Goal: Task Accomplishment & Management: Use online tool/utility

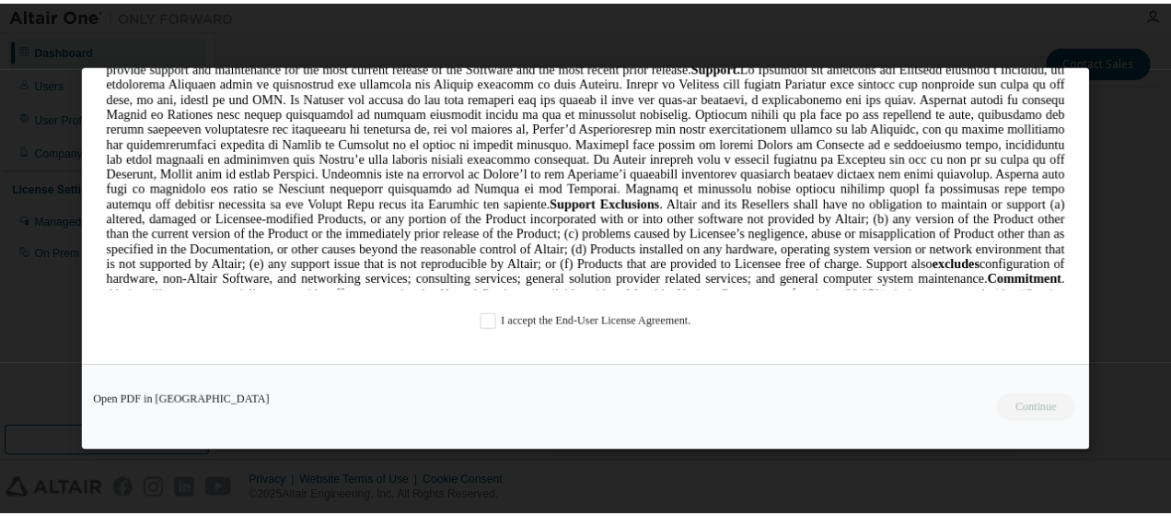
scroll to position [2527, 0]
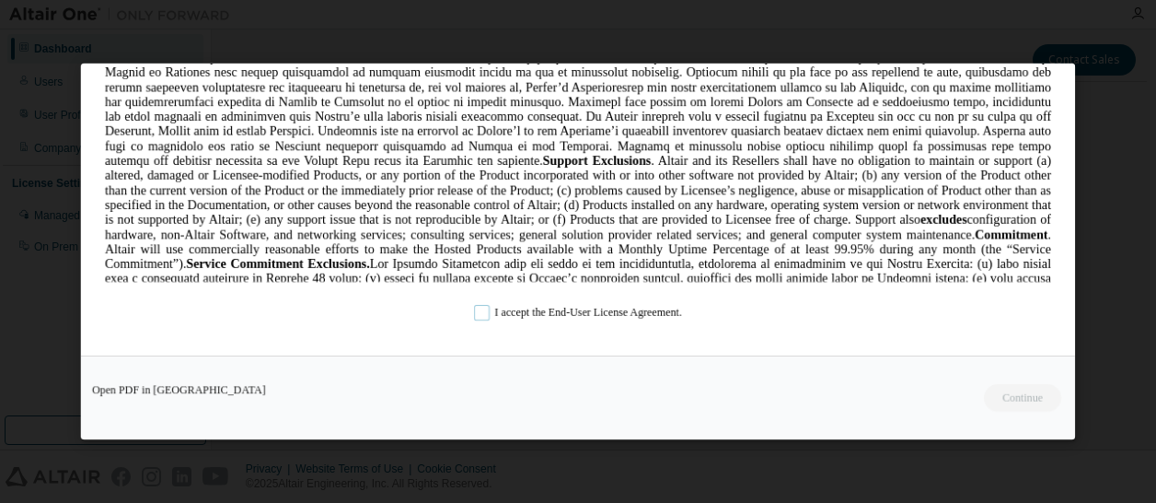
click at [481, 312] on label "I accept the End-User License Agreement." at bounding box center [578, 313] width 208 height 16
click at [1011, 397] on button "Continue" at bounding box center [1021, 398] width 79 height 28
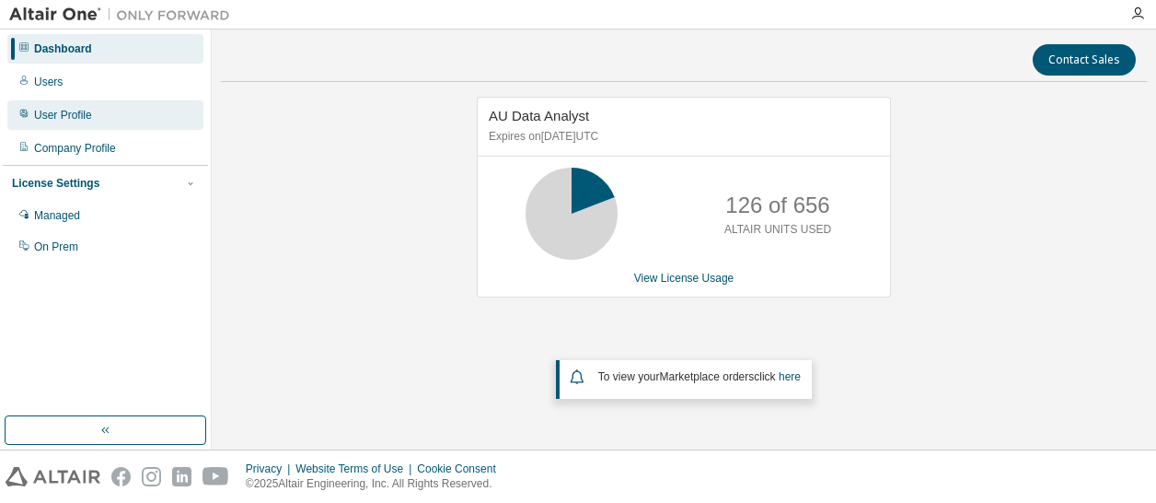
click at [61, 115] on div "User Profile" at bounding box center [63, 115] width 58 height 15
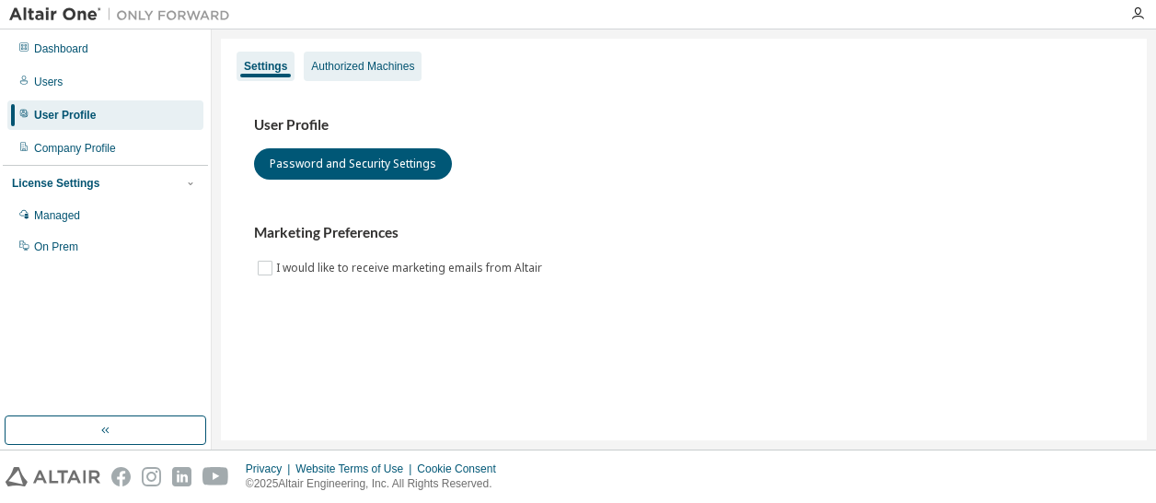
click at [357, 64] on div "Authorized Machines" at bounding box center [362, 66] width 103 height 15
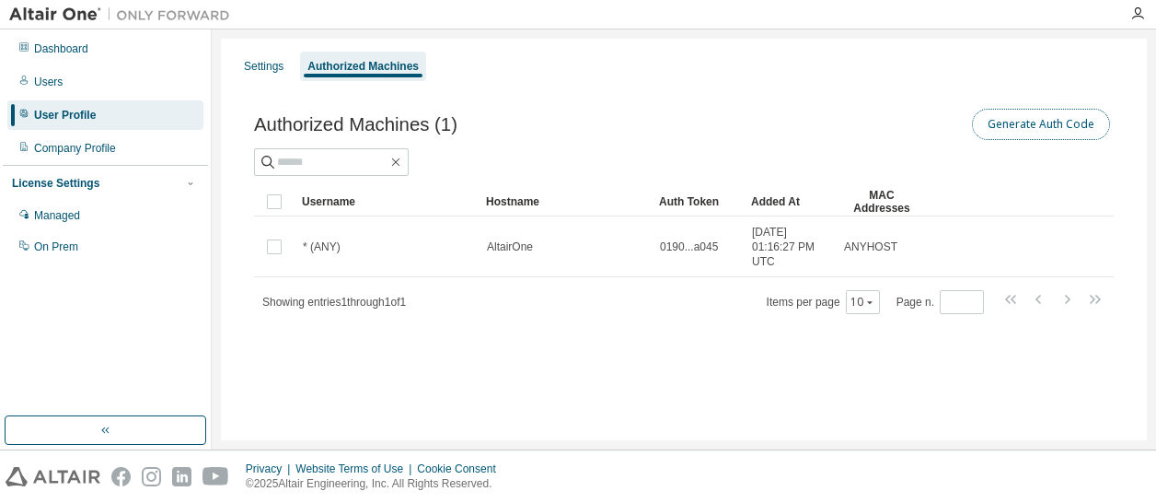
click at [1016, 126] on button "Generate Auth Code" at bounding box center [1041, 124] width 138 height 31
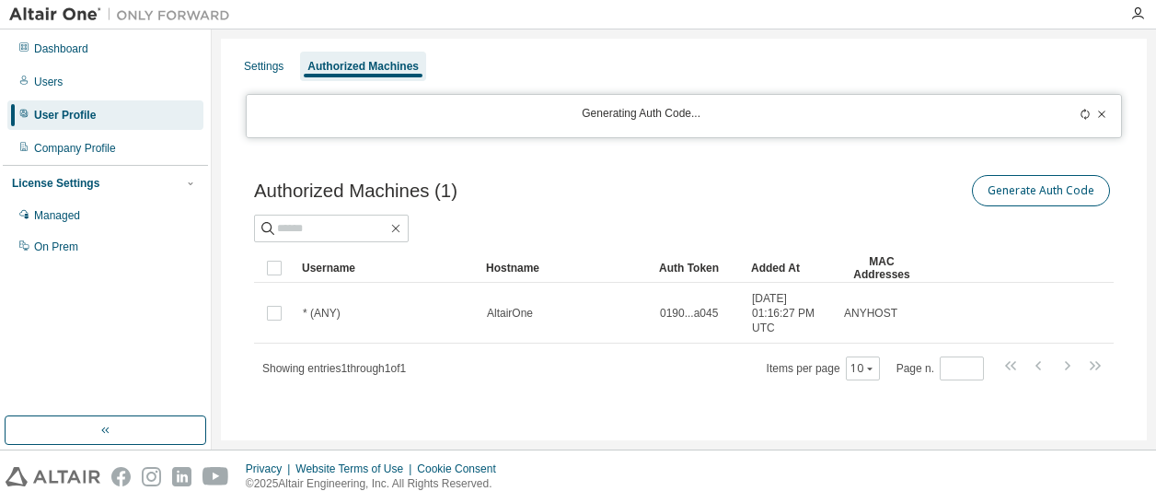
click at [1016, 126] on div "Generating Auth Code..." at bounding box center [684, 116] width 877 height 44
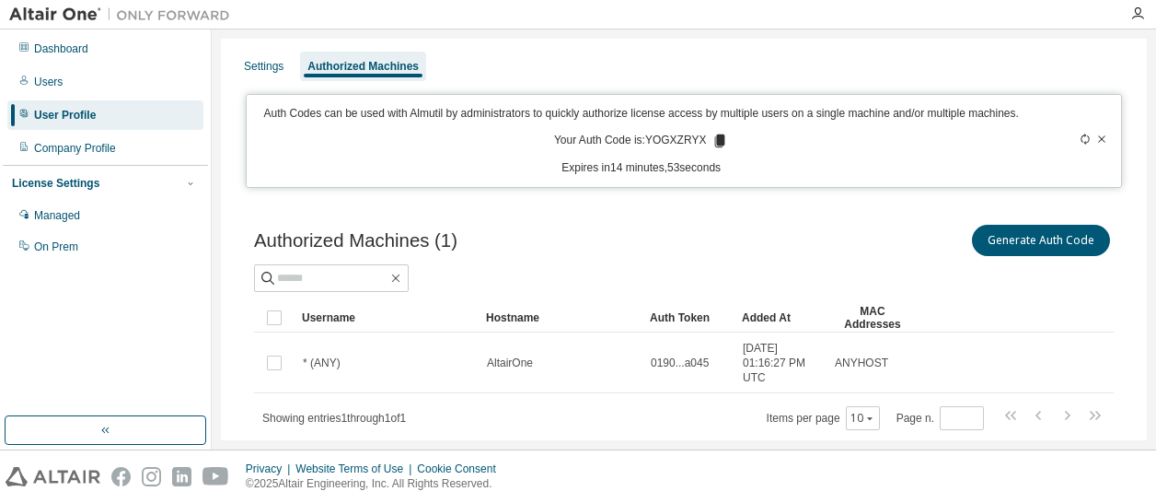
click at [670, 137] on p "Your Auth Code is: YOGXZRYX" at bounding box center [641, 141] width 174 height 17
copy p "YOGXZRYX"
click at [715, 139] on icon at bounding box center [720, 140] width 10 height 13
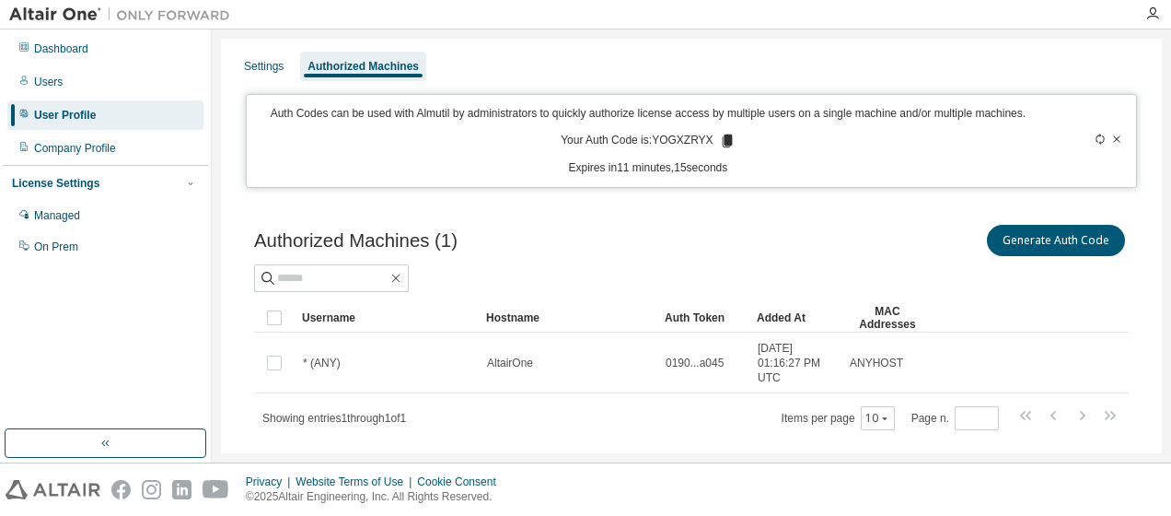
click at [1113, 142] on icon at bounding box center [1116, 138] width 7 height 6
